Goal: Information Seeking & Learning: Learn about a topic

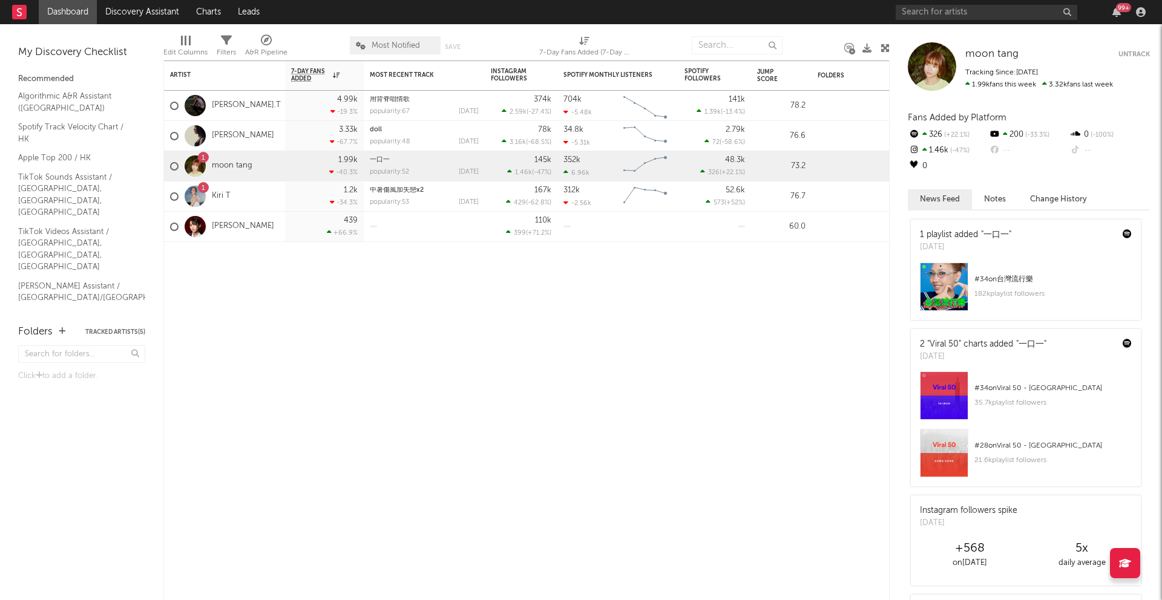
click at [1011, 273] on div "# 34 on 台灣流行樂" at bounding box center [1052, 279] width 157 height 15
click at [1019, 389] on div "# 34 on Viral 50 - [GEOGRAPHIC_DATA]" at bounding box center [1052, 388] width 157 height 15
click at [203, 158] on div "1" at bounding box center [203, 158] width 4 height 0
click at [190, 179] on div "1 Kiri T" at bounding box center [200, 196] width 60 height 35
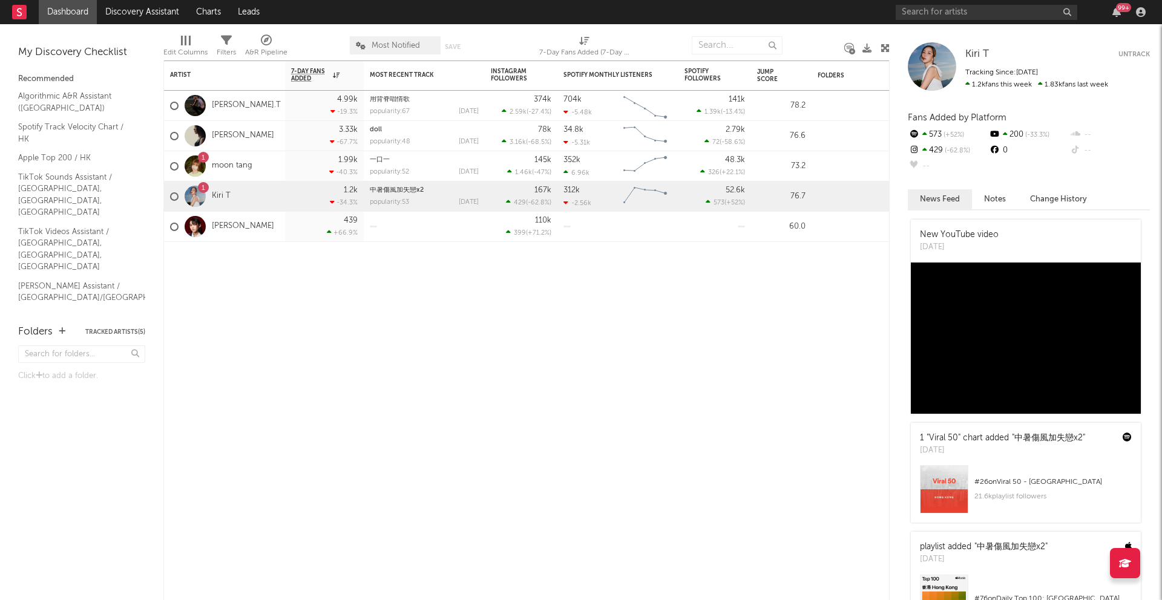
click at [197, 165] on div at bounding box center [195, 165] width 21 height 21
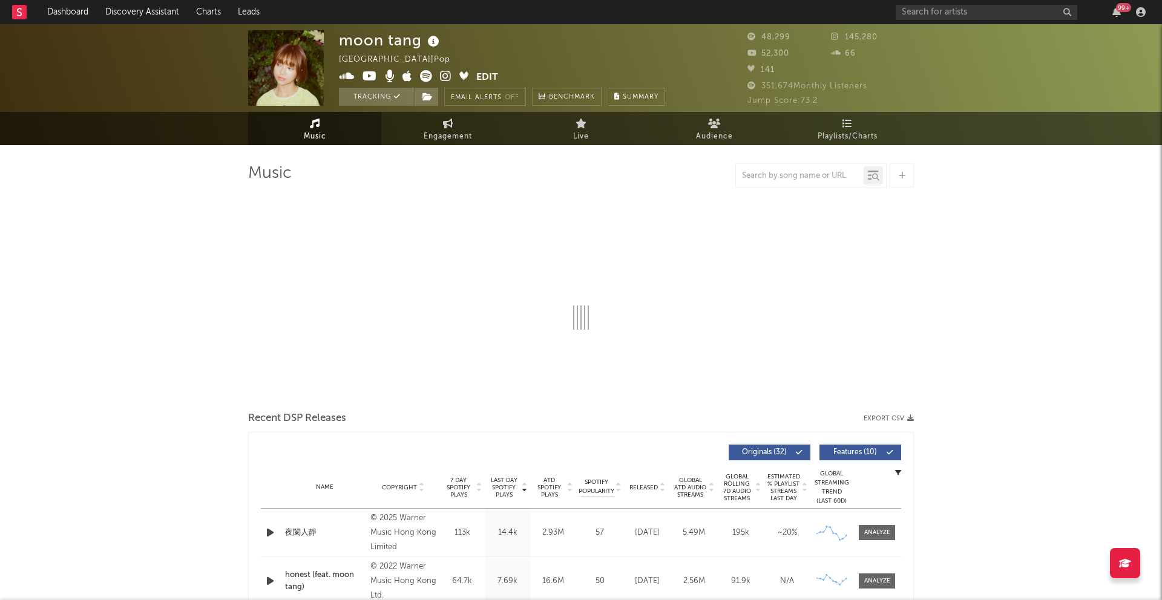
select select "6m"
